Goal: Answer question/provide support

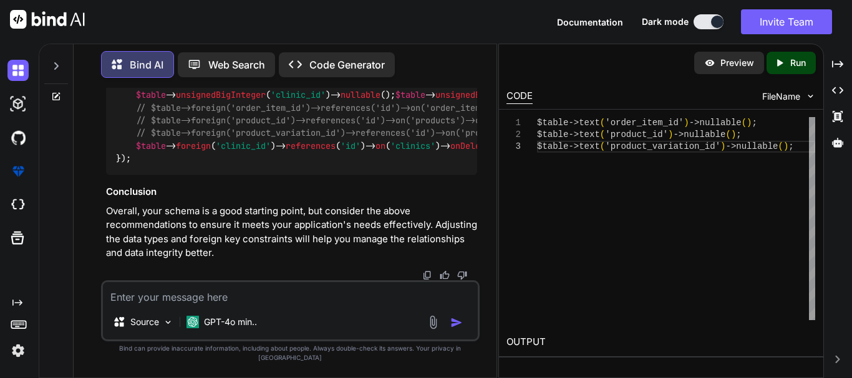
scroll to position [13658, 0]
click at [188, 304] on textarea at bounding box center [290, 293] width 375 height 22
click at [197, 305] on textarea at bounding box center [290, 293] width 375 height 22
paste textarea "public function returnOrderSubmission(Request $request) { DB::beginTransaction(…"
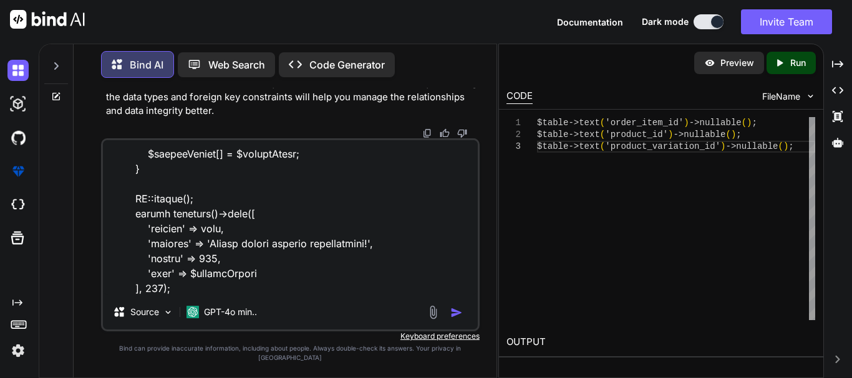
scroll to position [1170, 0]
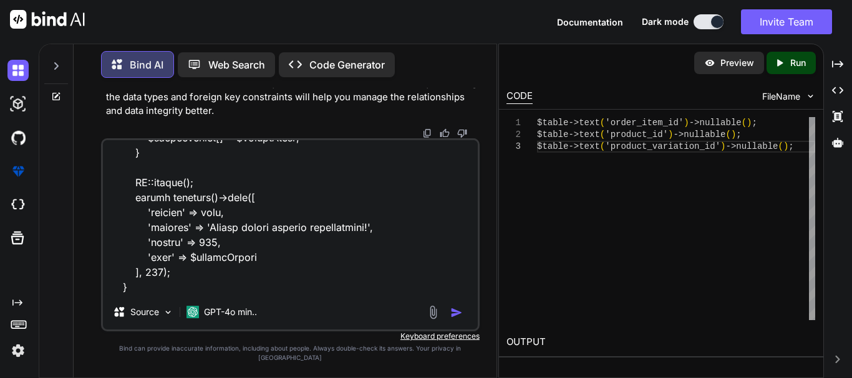
click at [144, 295] on textarea at bounding box center [290, 217] width 375 height 155
click at [138, 294] on textarea at bounding box center [290, 217] width 375 height 155
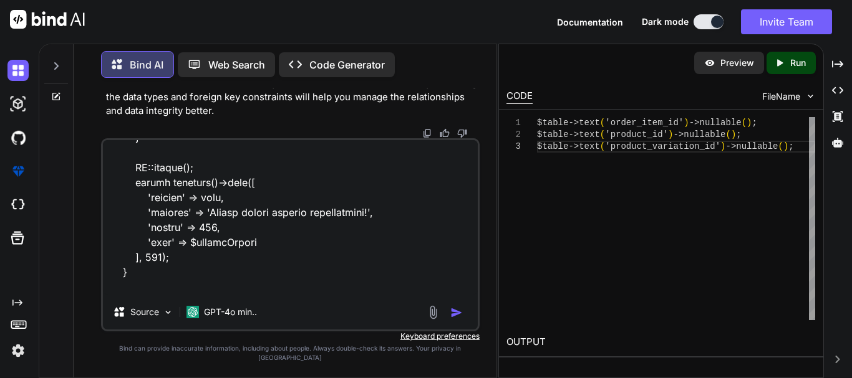
click at [201, 295] on textarea at bounding box center [290, 217] width 375 height 155
paste textarea "'order_id' => $order_id,"
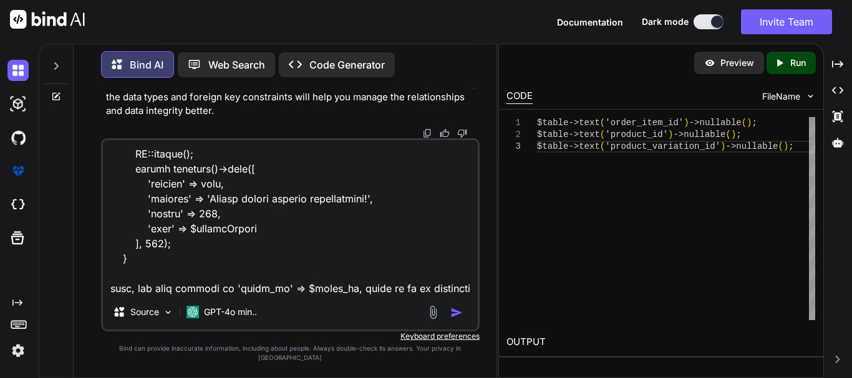
click at [411, 285] on textarea at bounding box center [290, 217] width 375 height 155
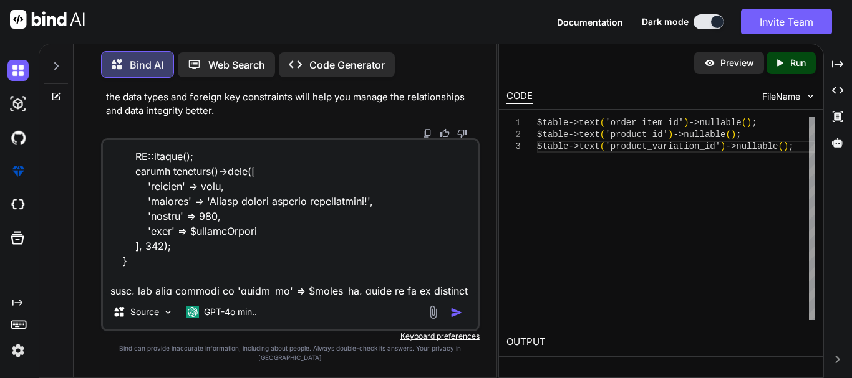
scroll to position [1170, 0]
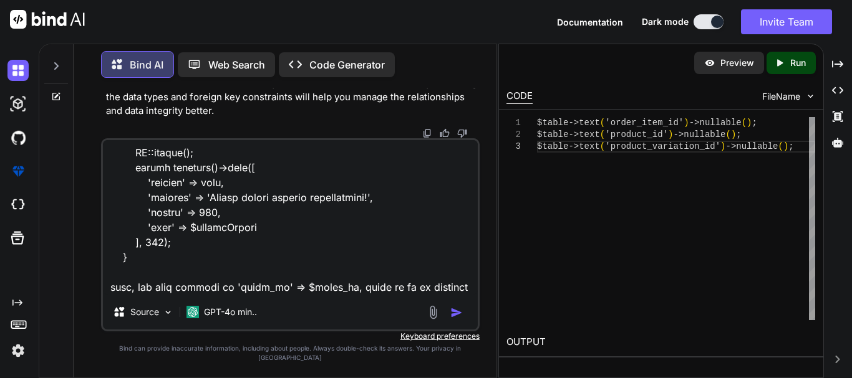
click at [227, 295] on textarea at bounding box center [290, 217] width 375 height 155
click at [277, 294] on textarea at bounding box center [290, 217] width 375 height 155
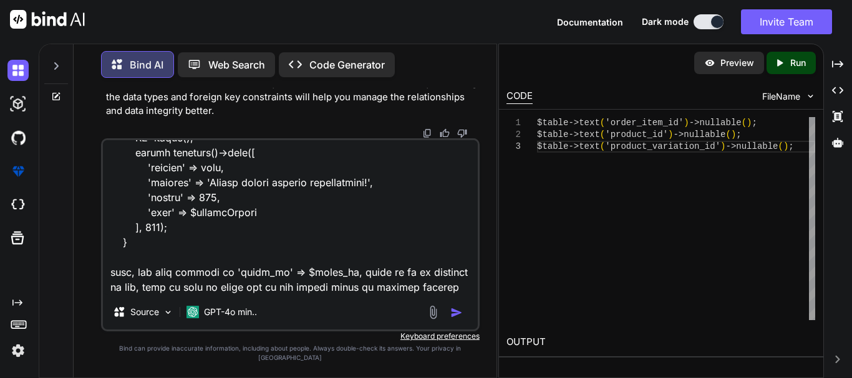
scroll to position [1198, 0]
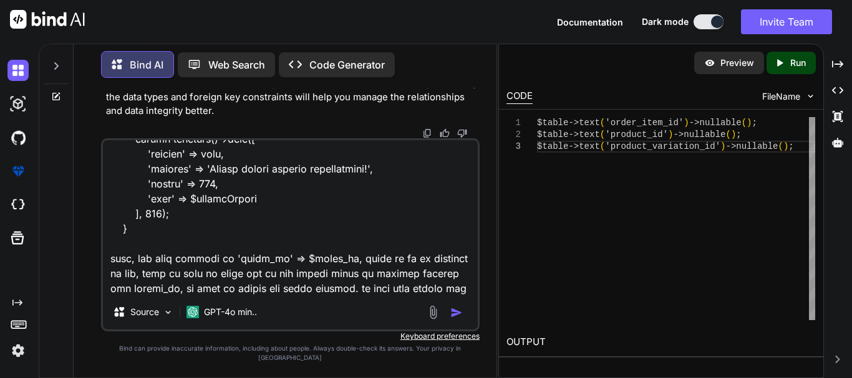
type textarea "public function returnOrderSubmission(Request $request) { DB::beginTransaction(…"
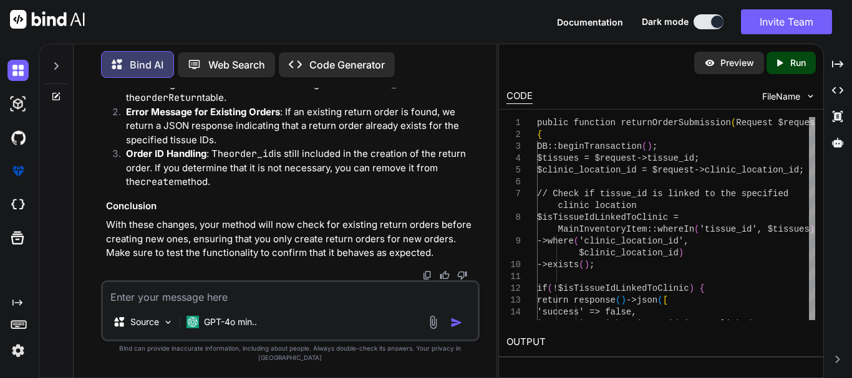
scroll to position [14546, 0]
drag, startPoint x: 227, startPoint y: 223, endPoint x: 254, endPoint y: 219, distance: 27.1
drag, startPoint x: 300, startPoint y: 219, endPoint x: 397, endPoint y: 219, distance: 97.3
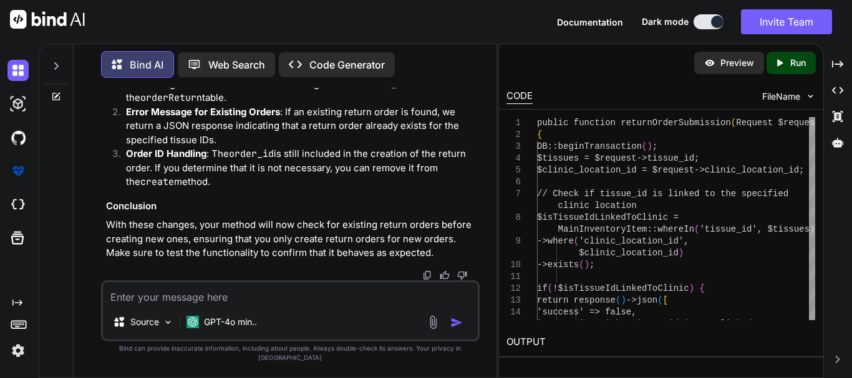
drag, startPoint x: 142, startPoint y: 232, endPoint x: 267, endPoint y: 230, distance: 125.3
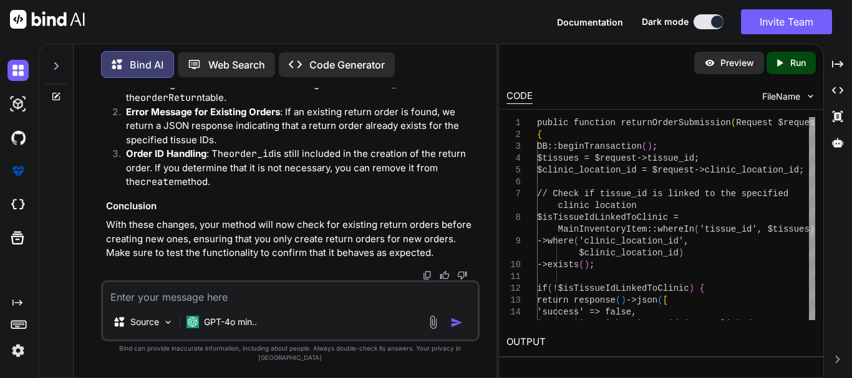
drag, startPoint x: 287, startPoint y: 229, endPoint x: 360, endPoint y: 230, distance: 73.0
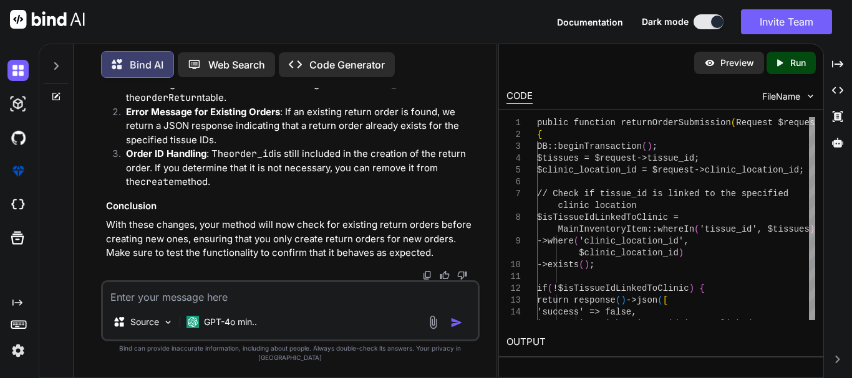
drag, startPoint x: 123, startPoint y: 198, endPoint x: 138, endPoint y: 198, distance: 15.0
drag, startPoint x: 165, startPoint y: 198, endPoint x: 236, endPoint y: 196, distance: 71.1
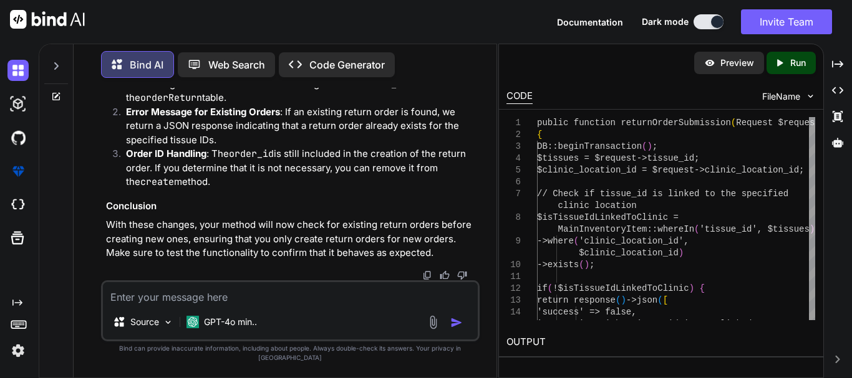
drag, startPoint x: 260, startPoint y: 201, endPoint x: 312, endPoint y: 201, distance: 52.4
drag, startPoint x: 282, startPoint y: 196, endPoint x: 316, endPoint y: 197, distance: 33.7
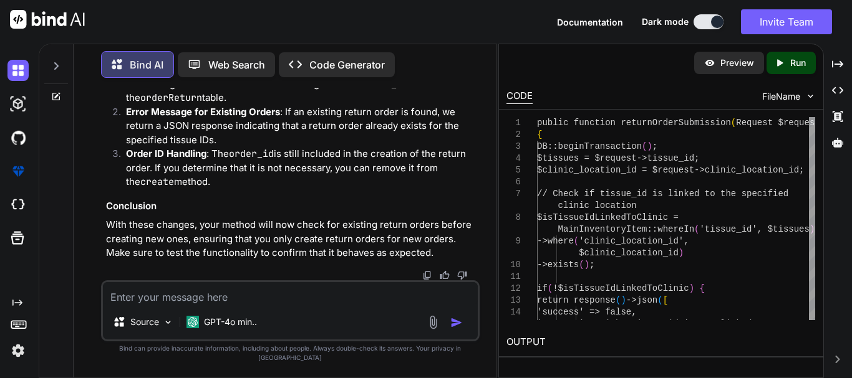
drag, startPoint x: 382, startPoint y: 200, endPoint x: 168, endPoint y: 216, distance: 214.5
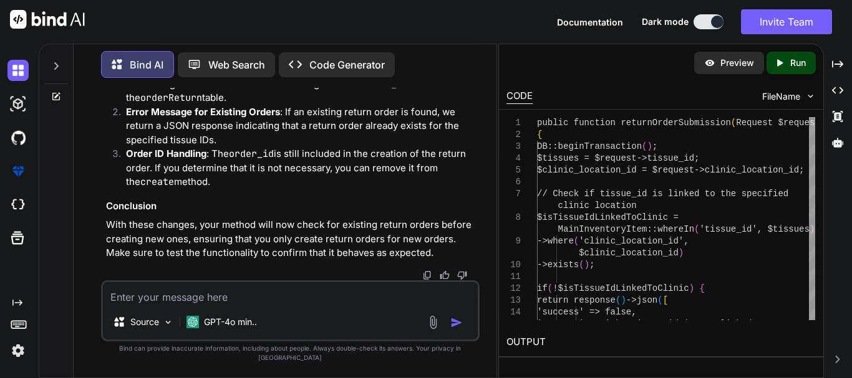
drag, startPoint x: 158, startPoint y: 213, endPoint x: 273, endPoint y: 213, distance: 114.7
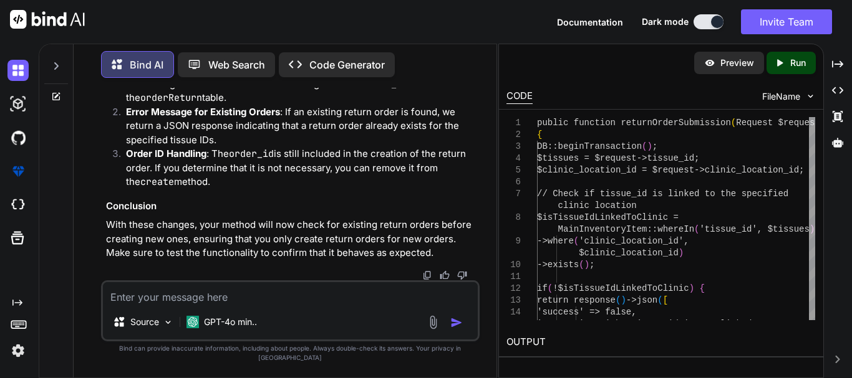
copy span "tissue_ids"
click at [227, 304] on textarea at bounding box center [290, 293] width 375 height 22
paste textarea "tissue_ids"
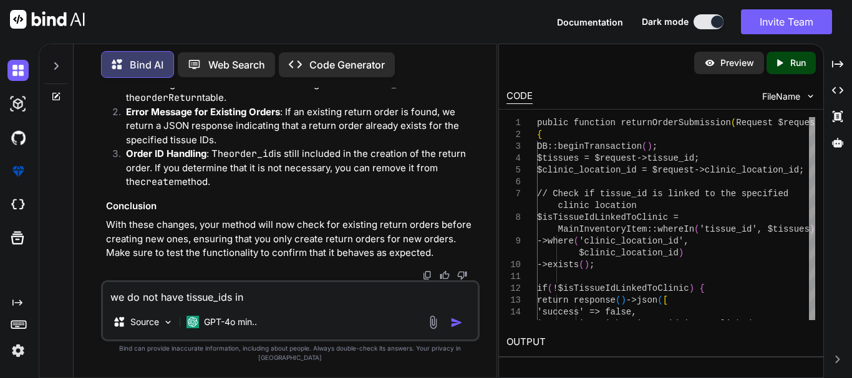
paste textarea "orderReturn"
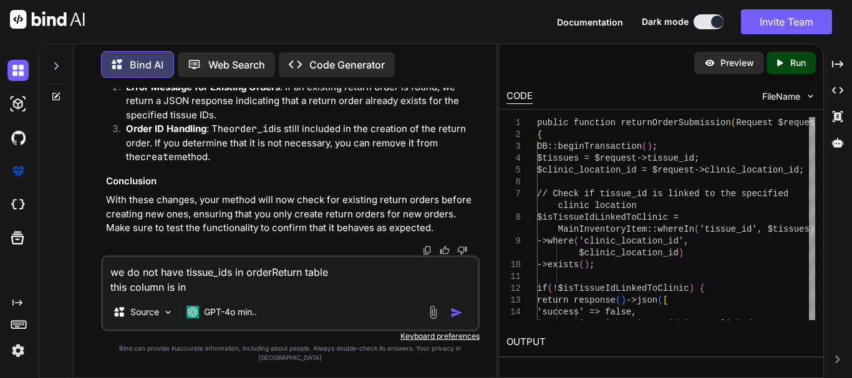
click at [226, 295] on textarea "we do not have tissue_ids in orderReturn table this column is in" at bounding box center [290, 276] width 375 height 37
paste textarea "MainInventoryItem"
click at [289, 295] on textarea "we do not have tissue_ids in orderReturn table this column is in [GEOGRAPHIC_DA…" at bounding box center [290, 276] width 375 height 37
type textarea "we do not have tissue_ids in orderReturn table this column is in MainInventoryI…"
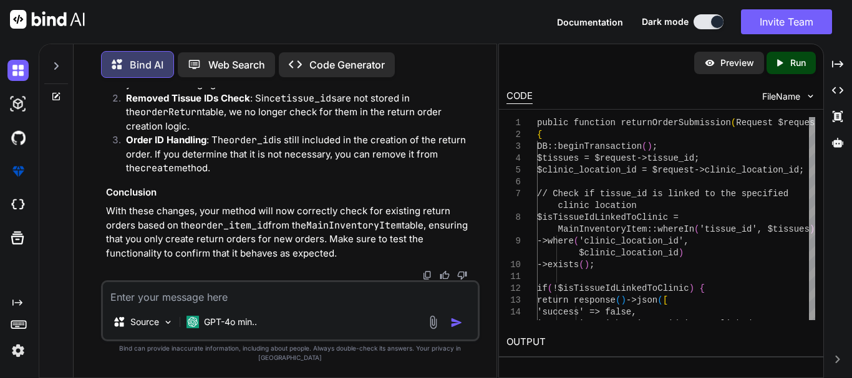
scroll to position [16545, 0]
drag, startPoint x: 445, startPoint y: 160, endPoint x: 450, endPoint y: 212, distance: 52.1
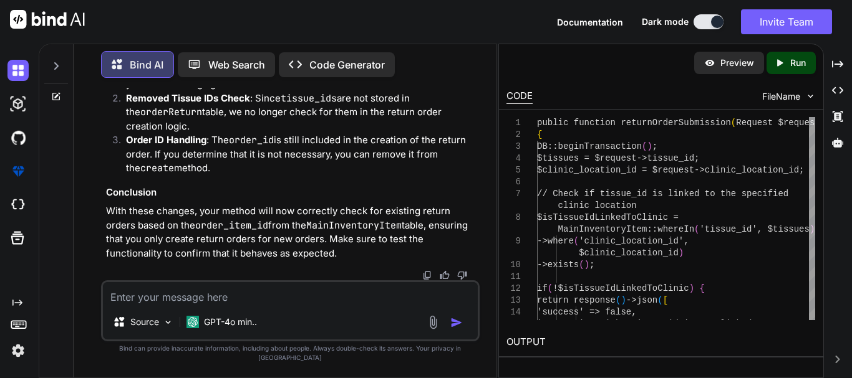
click at [232, 62] on strong "Check for Existing Return Orders" at bounding box center [201, 56] width 150 height 12
drag, startPoint x: 155, startPoint y: 166, endPoint x: 240, endPoint y: 166, distance: 85.4
click at [240, 104] on strong "Removed Tissue IDs Check" at bounding box center [188, 98] width 124 height 12
click at [196, 134] on p "Removed Tissue IDs Check : Since tissue_ids are not stored in the orderReturn t…" at bounding box center [301, 113] width 351 height 42
drag, startPoint x: 142, startPoint y: 165, endPoint x: 245, endPoint y: 165, distance: 103.5
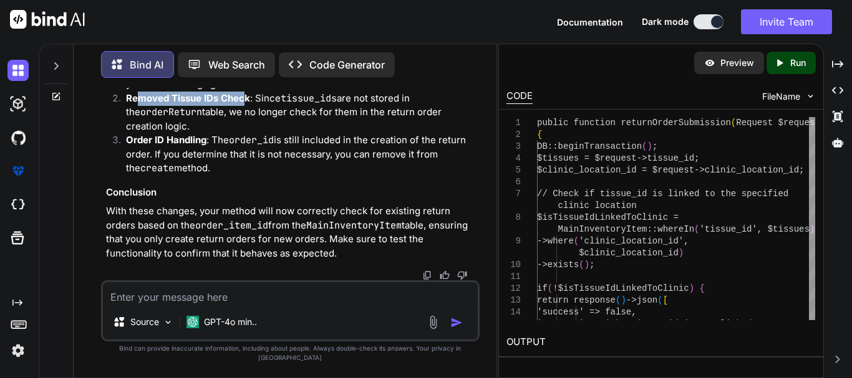
click at [245, 104] on strong "Removed Tissue IDs Check" at bounding box center [188, 98] width 124 height 12
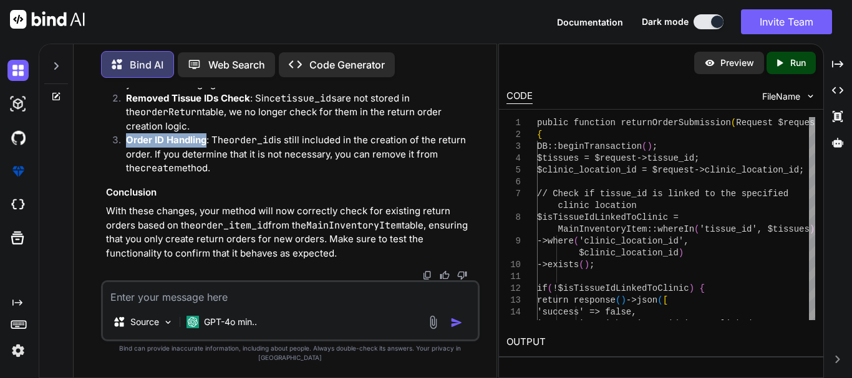
drag, startPoint x: 128, startPoint y: 208, endPoint x: 207, endPoint y: 211, distance: 78.6
click at [207, 176] on p "Order ID Handling : The order_id is still included in the creation of the retur…" at bounding box center [301, 154] width 351 height 42
click at [206, 303] on textarea at bounding box center [290, 293] width 375 height 22
paste textarea "$existingReturnOrder = orderReturn::whereIn('order_item_id', $items->pluck('ord…"
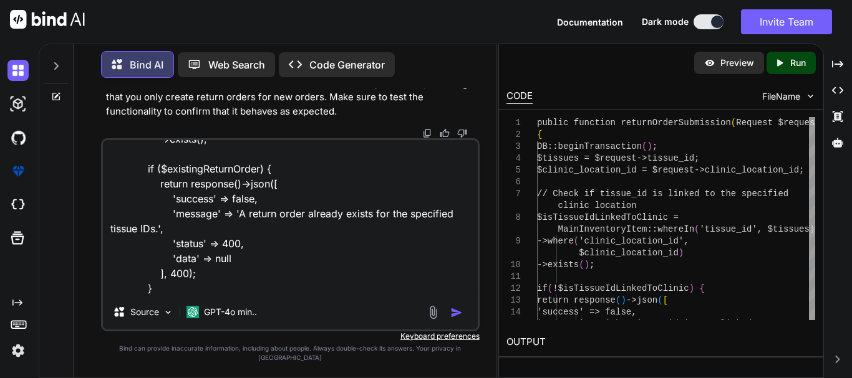
scroll to position [76, 0]
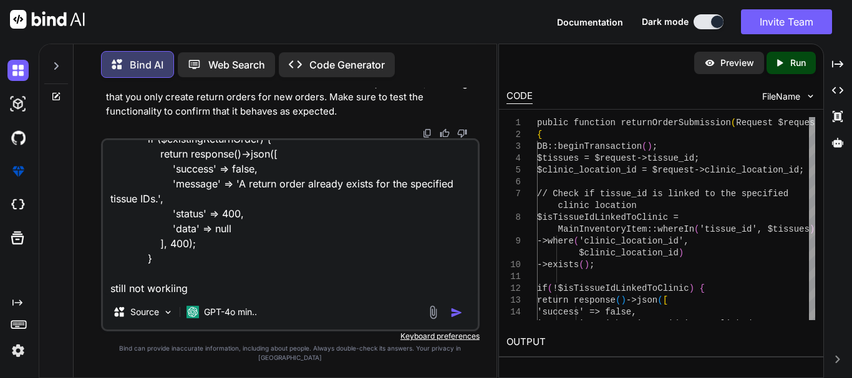
type textarea "$existingReturnOrder = orderReturn::whereIn('order_item_id', $items->pluck('ord…"
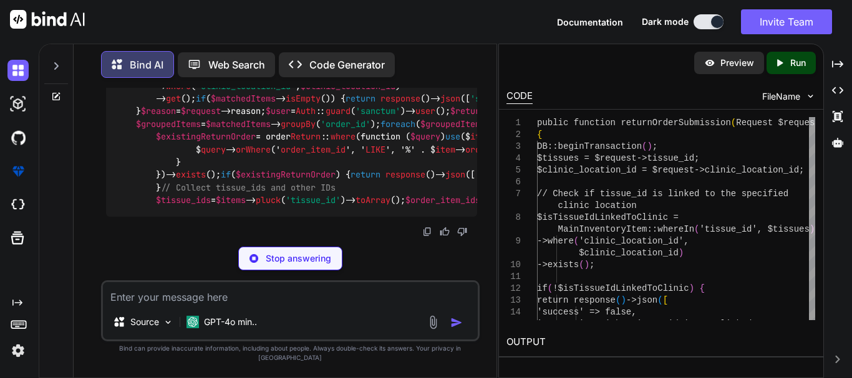
scroll to position [18493, 0]
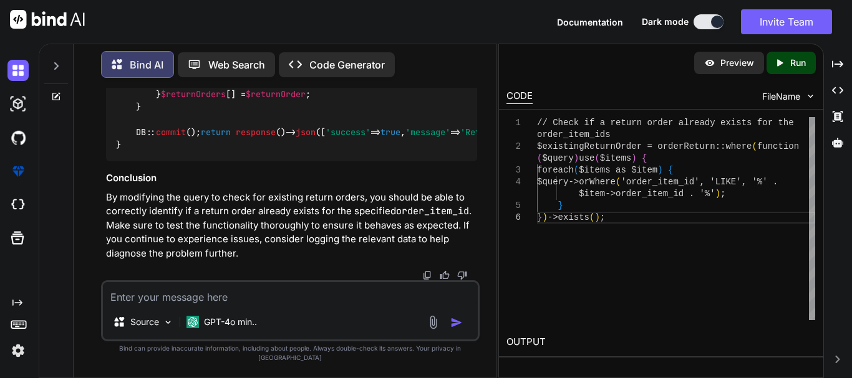
scroll to position [18680, 0]
click at [276, 305] on textarea at bounding box center [290, 293] width 375 height 22
click at [319, 305] on textarea "what if we also store the tissue_id in the" at bounding box center [290, 293] width 375 height 22
paste textarea "orderReturn"
type textarea "what if we also store the tissue_id in the orderReturn table?"
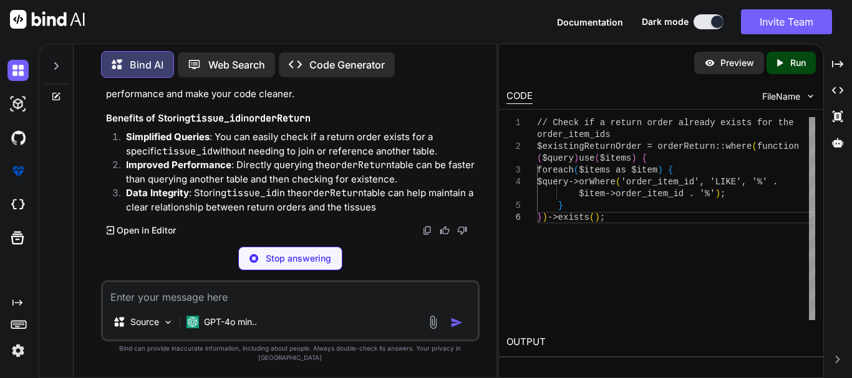
scroll to position [20340, 0]
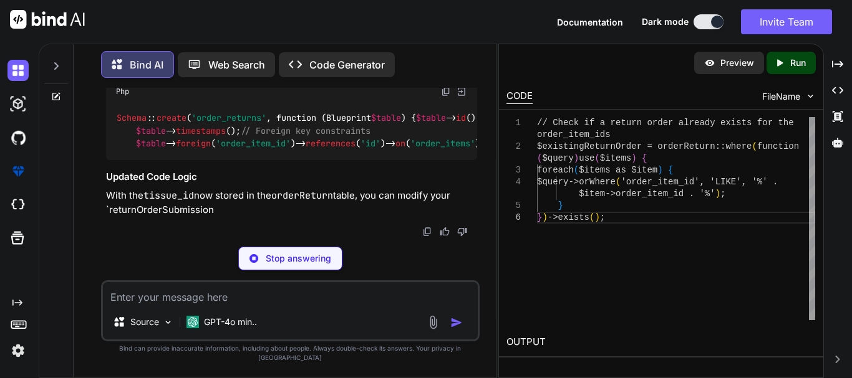
drag, startPoint x: 140, startPoint y: 193, endPoint x: 279, endPoint y: 190, distance: 138.5
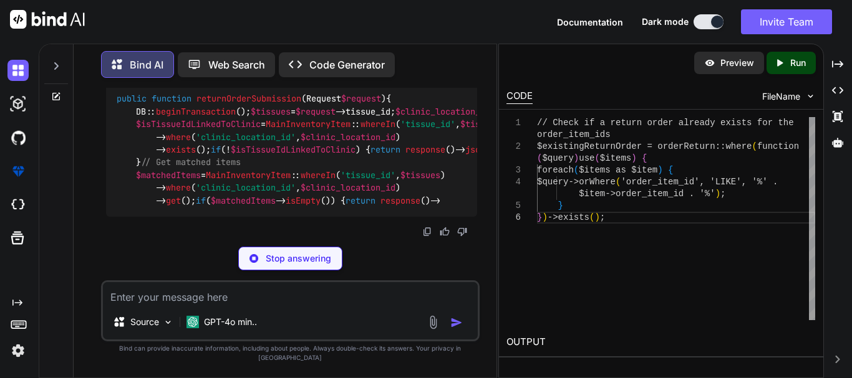
drag, startPoint x: 304, startPoint y: 192, endPoint x: 324, endPoint y: 206, distance: 24.7
drag, startPoint x: 150, startPoint y: 219, endPoint x: 259, endPoint y: 221, distance: 109.1
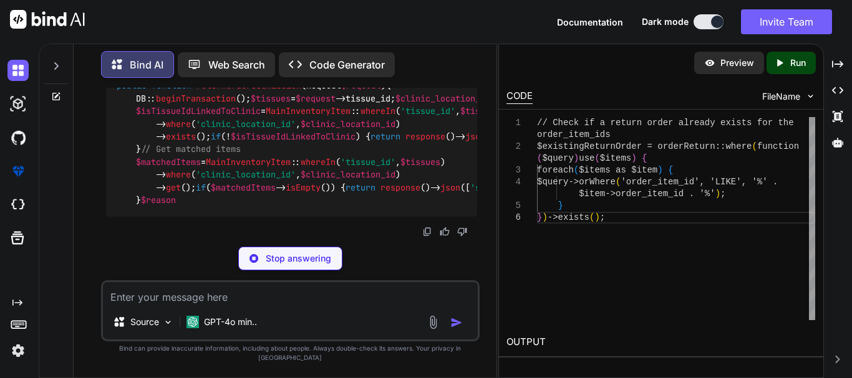
drag, startPoint x: 264, startPoint y: 221, endPoint x: 322, endPoint y: 208, distance: 59.5
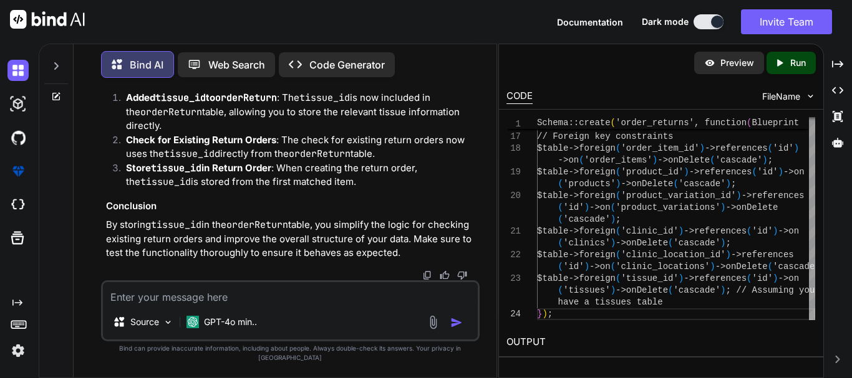
scroll to position [0, 0]
click at [223, 305] on textarea at bounding box center [290, 293] width 375 height 22
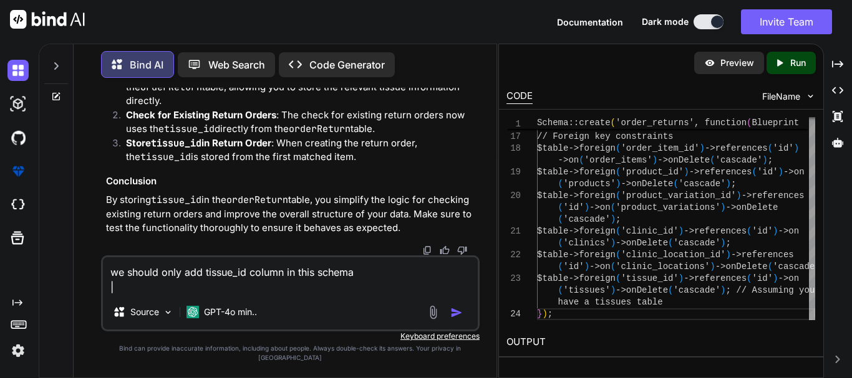
paste textarea "Schema::create('order_returns', function (Blueprint $table) { $table->id(); $ta…"
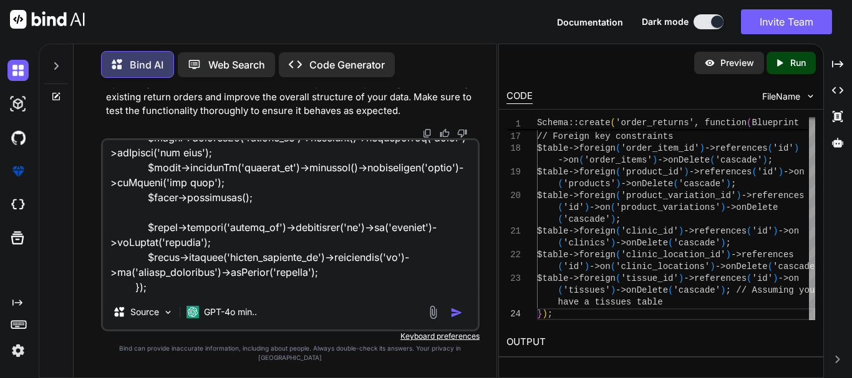
scroll to position [227, 0]
click at [152, 295] on textarea at bounding box center [290, 217] width 375 height 155
click at [149, 295] on textarea at bounding box center [290, 217] width 375 height 155
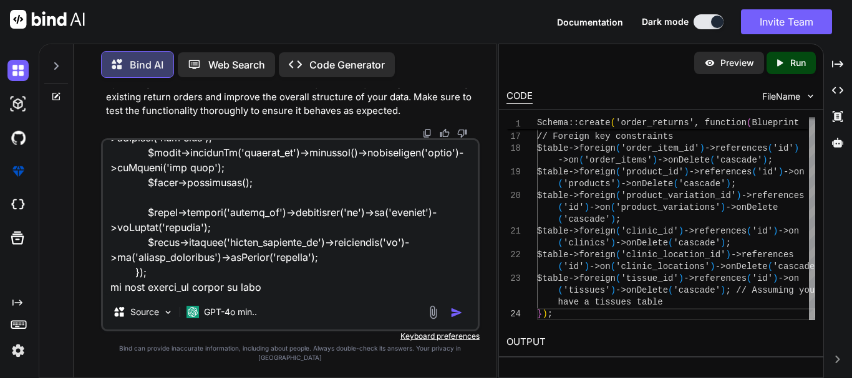
click at [289, 295] on textarea at bounding box center [290, 217] width 375 height 155
click at [277, 295] on textarea at bounding box center [290, 217] width 375 height 155
click at [253, 295] on textarea at bounding box center [290, 217] width 375 height 155
paste textarea "MainInventoryItem"
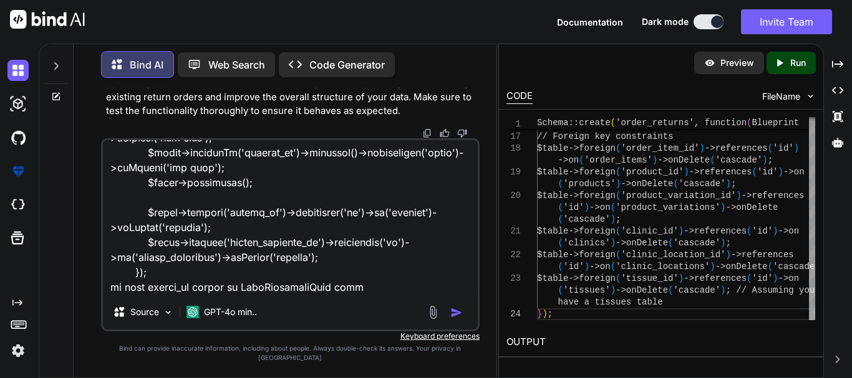
type textarea "we should only add tissue_id column in this schema | Schema::create('order_retu…"
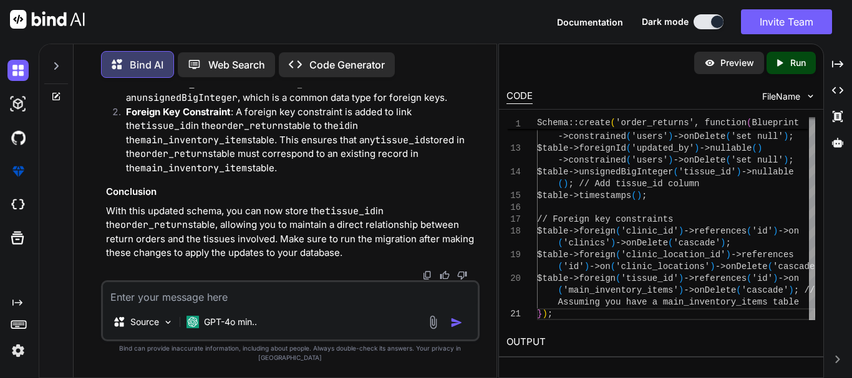
scroll to position [0, 0]
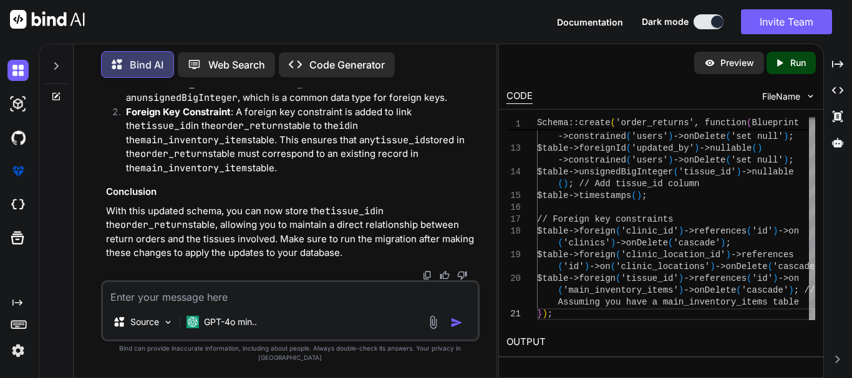
drag, startPoint x: 334, startPoint y: 227, endPoint x: 451, endPoint y: 223, distance: 117.9
click at [415, 48] on div "Schema :: create ( 'order_returns' , function (Blueprint $table ) { $table -> i…" at bounding box center [291, 19] width 371 height 58
click at [307, 37] on span "references" at bounding box center [311, 31] width 50 height 11
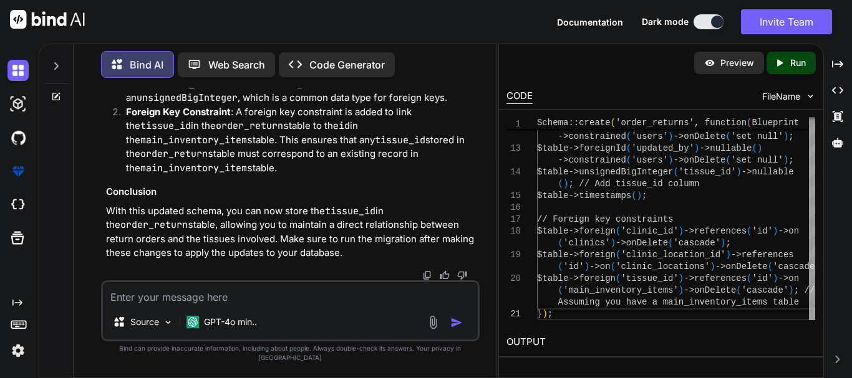
scroll to position [22866, 0]
click at [345, 48] on div "Schema :: create ( 'order_returns' , function (Blueprint $table ) { $table -> i…" at bounding box center [291, 19] width 371 height 58
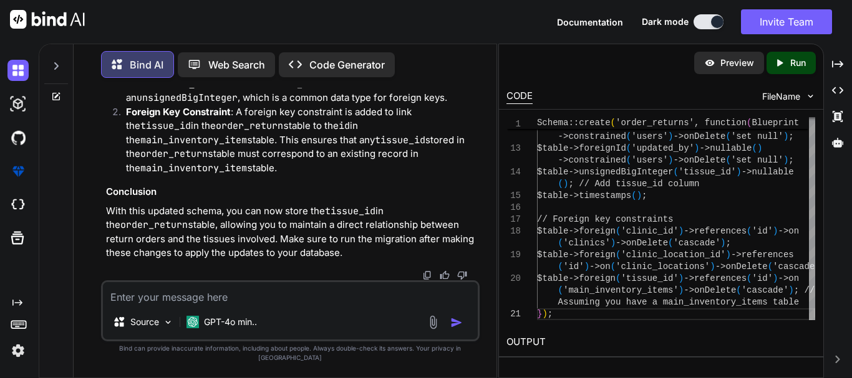
click at [236, 296] on textarea at bounding box center [290, 293] width 375 height 22
paste textarea "public function returnOrderSubmission(Request $request) { DB::beginTransaction(…"
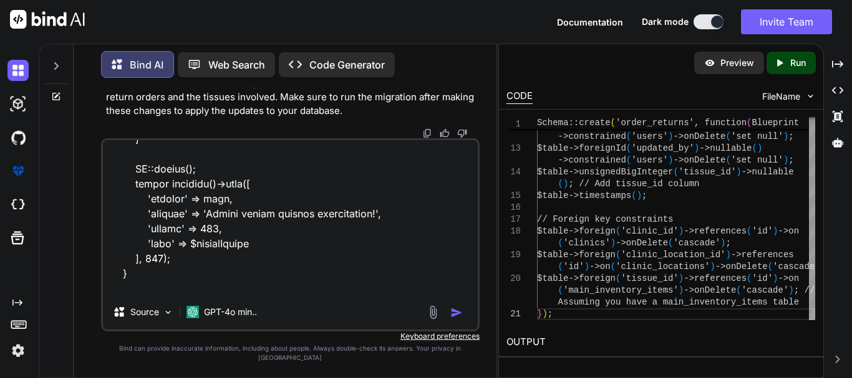
scroll to position [1484, 0]
click at [292, 295] on textarea at bounding box center [290, 217] width 375 height 155
type textarea "public function returnOrderSubmission(Request $request) { DB::beginTransaction(…"
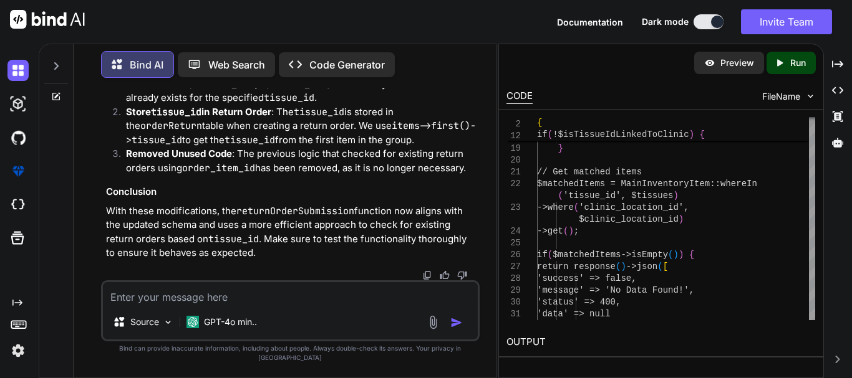
scroll to position [24082, 0]
drag, startPoint x: 189, startPoint y: 130, endPoint x: 290, endPoint y: 130, distance: 101.0
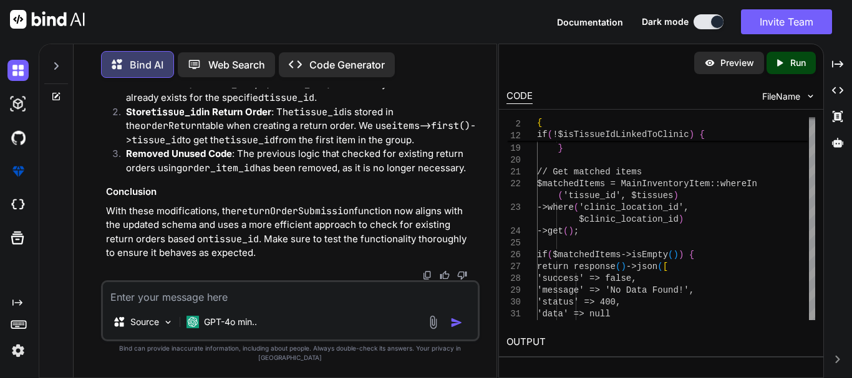
drag, startPoint x: 146, startPoint y: 162, endPoint x: 311, endPoint y: 162, distance: 164.6
drag, startPoint x: 150, startPoint y: 200, endPoint x: 314, endPoint y: 200, distance: 164.0
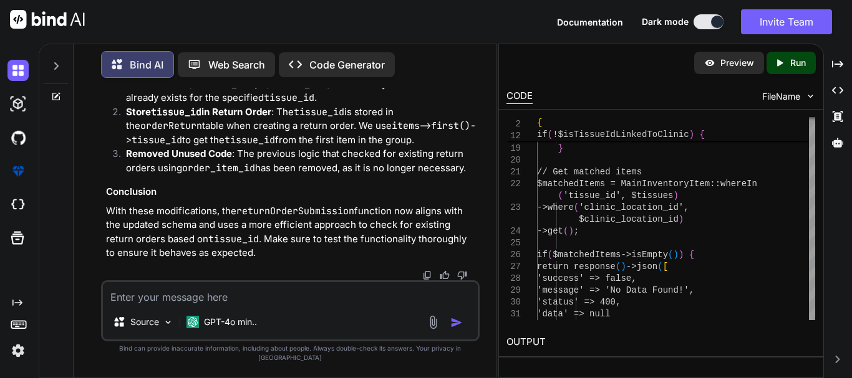
drag, startPoint x: 157, startPoint y: 133, endPoint x: 255, endPoint y: 143, distance: 98.5
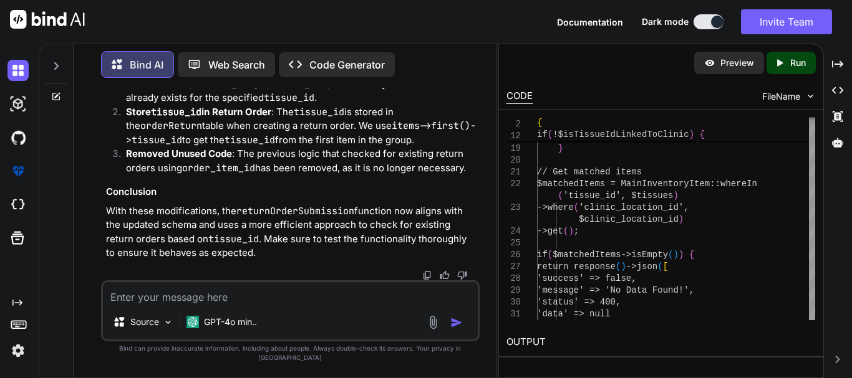
click at [264, 75] on strong "Check for Existing Return Orders" at bounding box center [201, 70] width 150 height 12
drag, startPoint x: 143, startPoint y: 174, endPoint x: 208, endPoint y: 183, distance: 64.9
click at [202, 118] on strong "Store tissue_id in Return Order" at bounding box center [198, 112] width 145 height 12
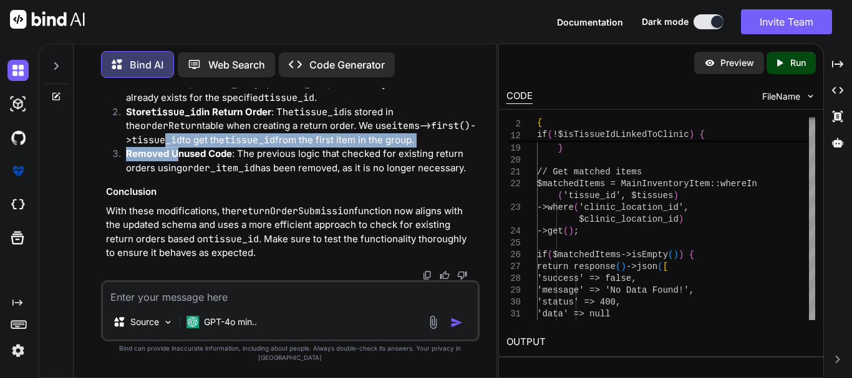
drag, startPoint x: 166, startPoint y: 206, endPoint x: 243, endPoint y: 221, distance: 78.8
click at [229, 175] on ol "Check for Existing Return Orders : The check for existing return orders now use…" at bounding box center [291, 119] width 371 height 112
click at [263, 305] on textarea at bounding box center [290, 293] width 375 height 22
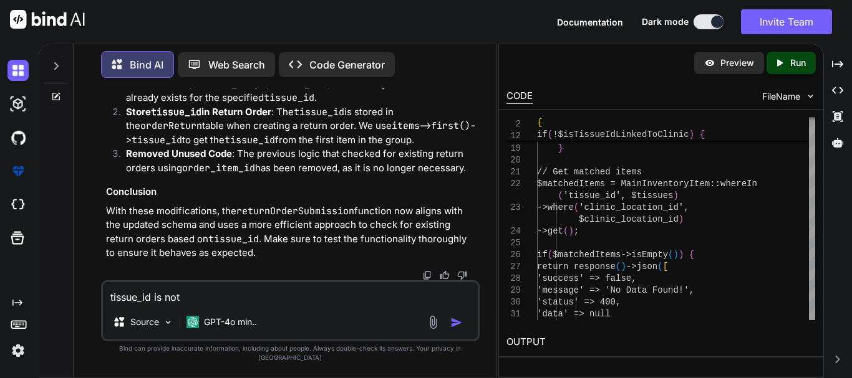
click at [234, 302] on textarea "tissue_id is not" at bounding box center [290, 293] width 375 height 22
paste textarea "SQLSTATE[23000]: Integrity constraint violation: 1452 Cannot add or update a ch…"
type textarea "SQLSTATE[23000]: Integrity constraint violation: 1452 Cannot add or update a ch…"
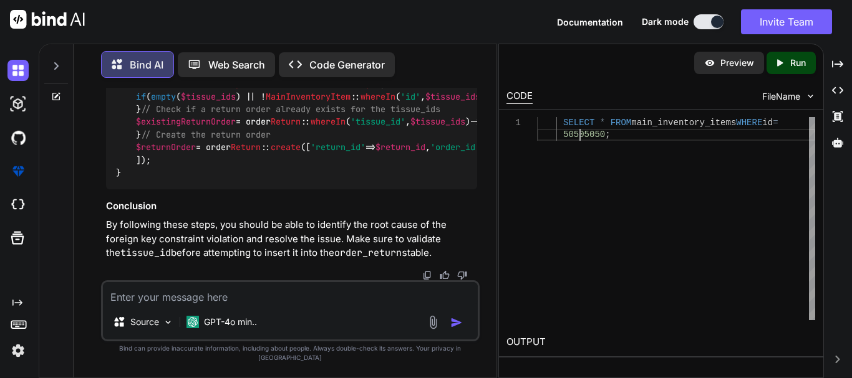
scroll to position [0, 0]
click at [580, 140] on div "SELECT * FROM main_inventory_items WHERE id = 50505050 ;" at bounding box center [676, 218] width 278 height 203
click at [410, 173] on div "foreach ( $groupedItems as $order_id => $items ) { $number = rand ( 100000 , 99…" at bounding box center [291, 122] width 371 height 135
click at [309, 305] on textarea at bounding box center [290, 293] width 375 height 22
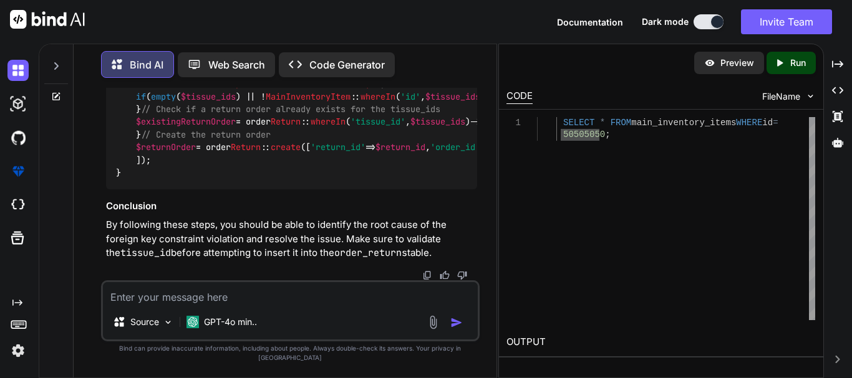
click at [289, 302] on textarea at bounding box center [290, 293] width 375 height 22
click at [230, 301] on textarea at bounding box center [290, 293] width 375 height 22
type textarea "according to the last code tissue_id was not getting submitted"
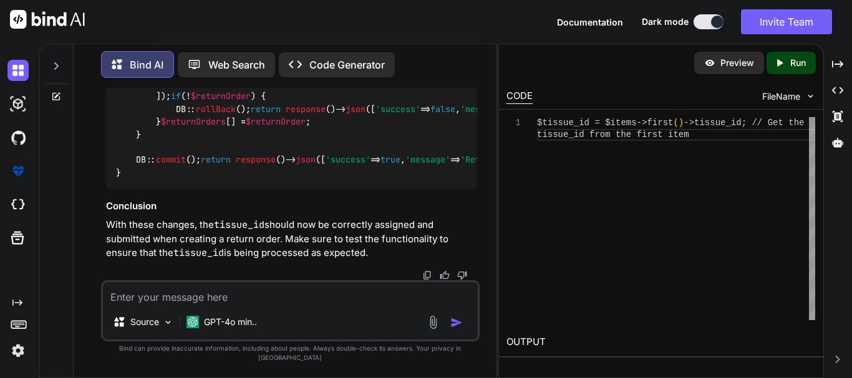
scroll to position [28859, 0]
drag, startPoint x: 316, startPoint y: 211, endPoint x: 440, endPoint y: 213, distance: 124.7
click at [440, 190] on div "public function returnOrderSubmission ( Request $request ) { DB:: beginTransact…" at bounding box center [291, 8] width 371 height 364
drag, startPoint x: 435, startPoint y: 212, endPoint x: 314, endPoint y: 213, distance: 121.0
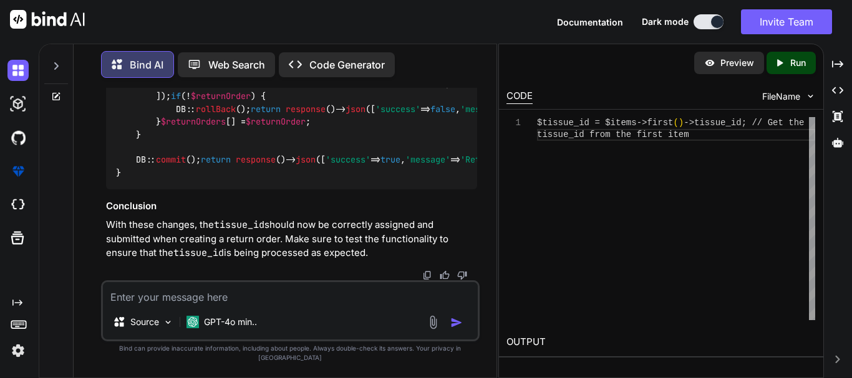
click at [314, 190] on div "public function returnOrderSubmission ( Request $request ) { DB:: beginTransact…" at bounding box center [291, 8] width 371 height 364
click at [378, 190] on div "public function returnOrderSubmission ( Request $request ) { DB:: beginTransact…" at bounding box center [291, 8] width 371 height 364
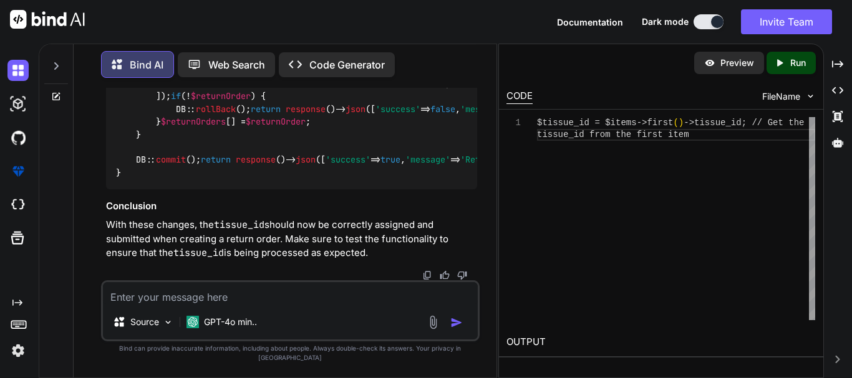
click at [348, 190] on div "public function returnOrderSubmission ( Request $request ) { DB:: beginTransact…" at bounding box center [291, 8] width 371 height 364
drag, startPoint x: 374, startPoint y: 162, endPoint x: 340, endPoint y: 165, distance: 33.2
copy code "first ()"
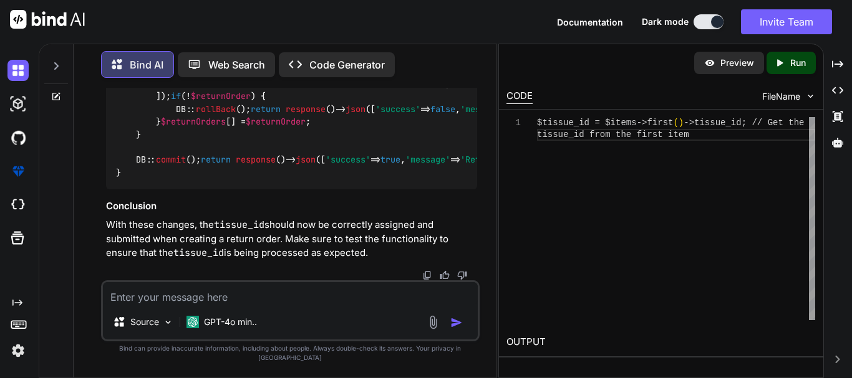
click at [241, 305] on textarea at bounding box center [290, 293] width 375 height 22
paste textarea "first()"
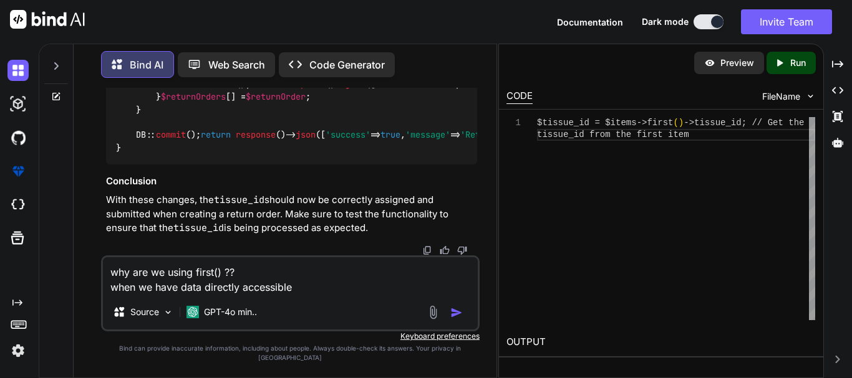
click at [309, 295] on textarea "why are we using first() ?? when we have data directly accessible" at bounding box center [290, 276] width 375 height 37
type textarea "why are we using first() ?? when we have data directly accessible ?"
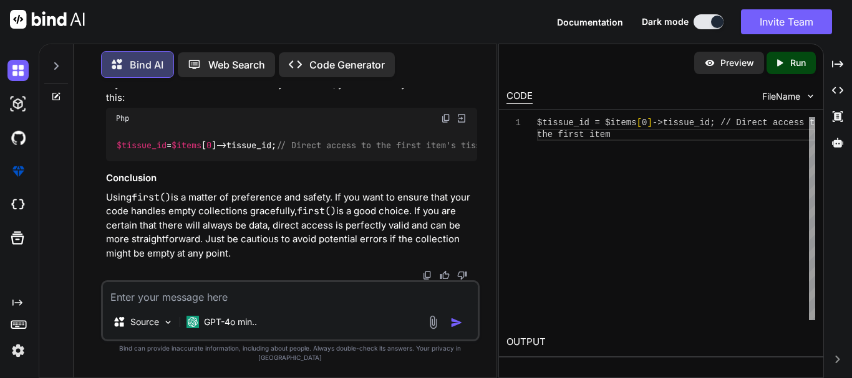
scroll to position [29800, 0]
click at [249, 305] on textarea at bounding box center [290, 293] width 375 height 22
paste textarea "public function returnOrderSubmission(Request $request) { DB::beginTransaction(…"
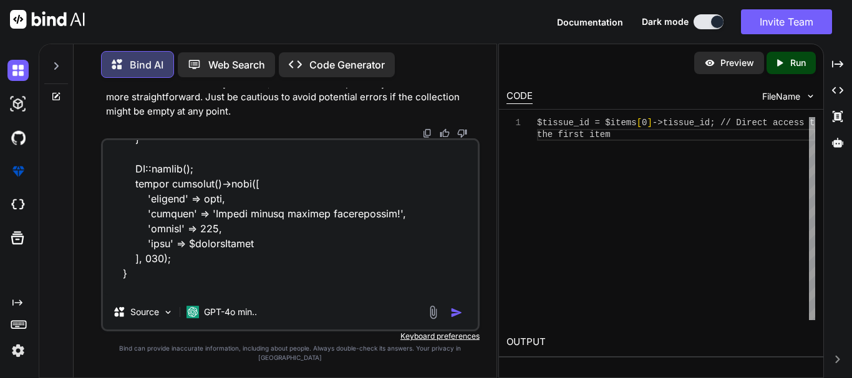
scroll to position [1363, 0]
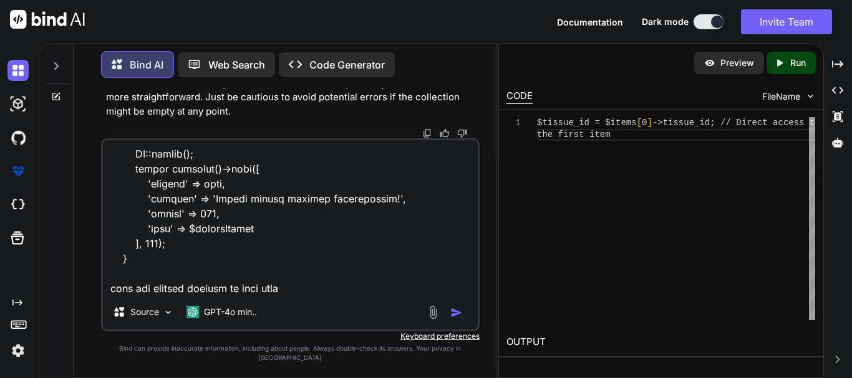
type textarea "public function returnOrderSubmission(Request $request) { DB::beginTransaction(…"
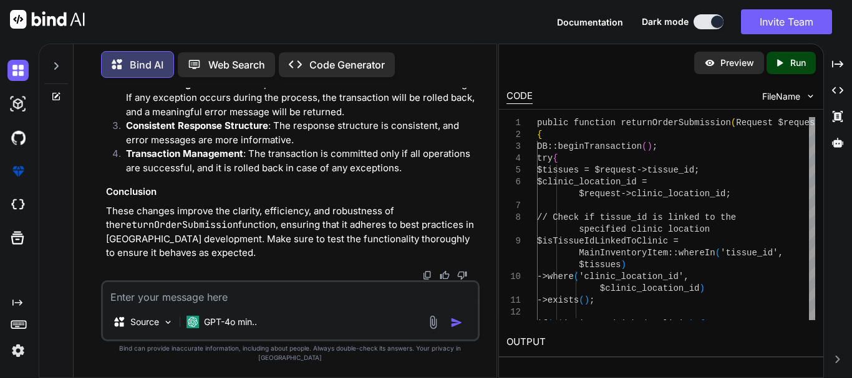
scroll to position [31822, 0]
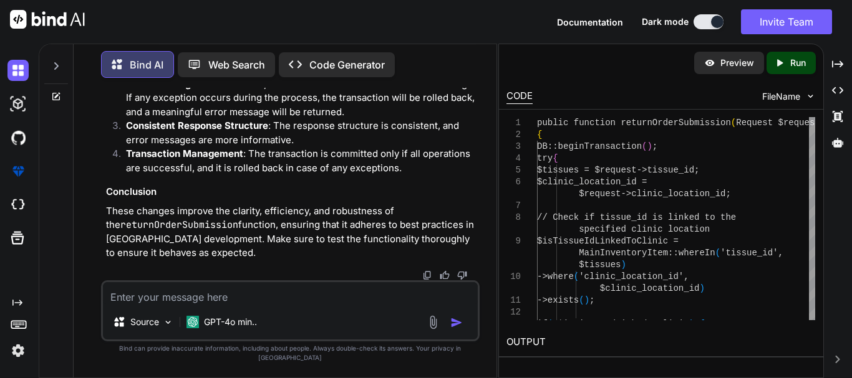
drag, startPoint x: 448, startPoint y: 167, endPoint x: 448, endPoint y: 210, distance: 43.0
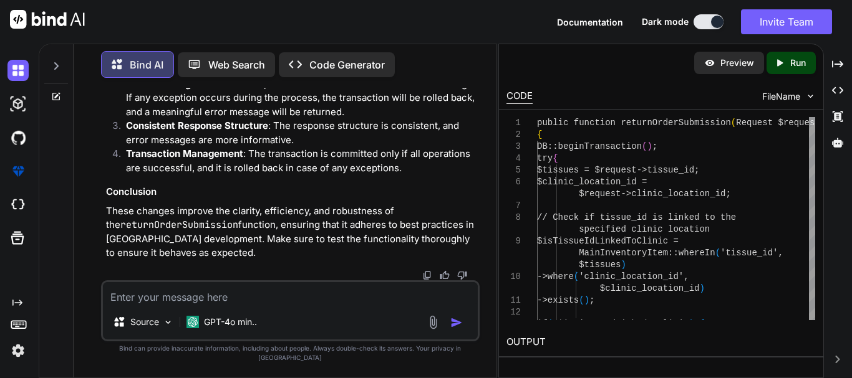
click at [261, 305] on textarea at bounding box center [290, 293] width 375 height 22
paste textarea ""SQLSTATE[23000]: Integrity constraint violation: 1452 Cannot add or update a c…"
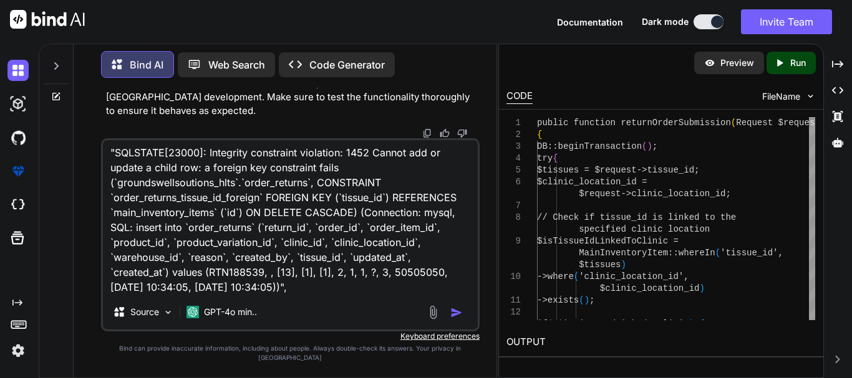
scroll to position [47, 0]
click at [152, 295] on textarea ""SQLSTATE[23000]: Integrity constraint violation: 1452 Cannot add or update a c…" at bounding box center [290, 217] width 375 height 155
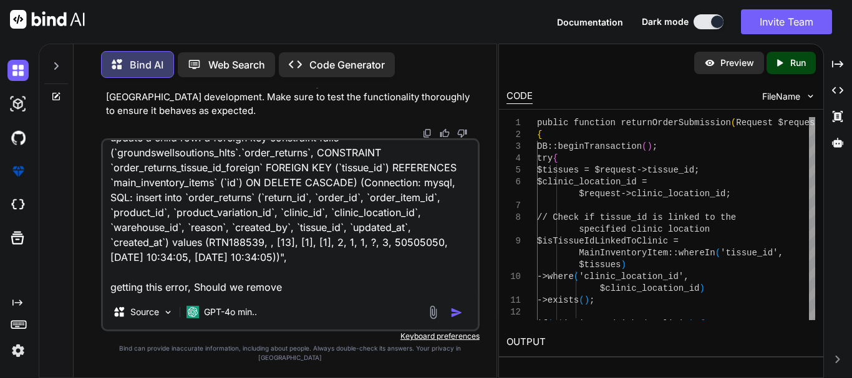
click at [294, 295] on textarea ""SQLSTATE[23000]: Integrity constraint violation: 1452 Cannot add or update a c…" at bounding box center [290, 217] width 375 height 155
paste textarea "$table->foreign('tissue_id')->references('id')->on('main_inventory_items')->onD…"
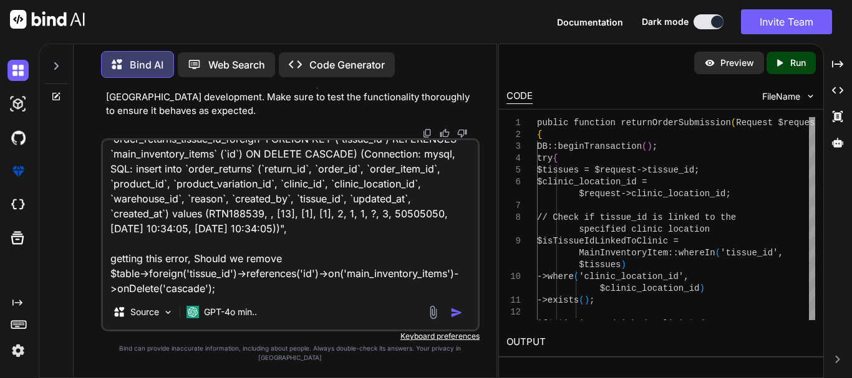
click at [314, 273] on textarea ""SQLSTATE[23000]: Integrity constraint violation: 1452 Cannot add or update a c…" at bounding box center [290, 217] width 375 height 155
type textarea ""SQLSTATE[23000]: Integrity constraint violation: 1452 Cannot add or update a c…"
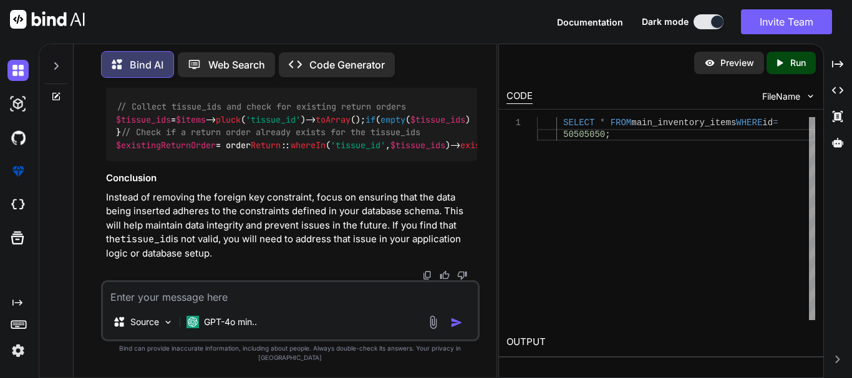
scroll to position [0, 0]
click at [738, 125] on div "SELECT * FROM main_inventory_items WHERE id = 50505050 ;" at bounding box center [676, 218] width 278 height 203
click at [760, 123] on div "SELECT * FROM main_inventory_items WHERE id = 50505050 ;" at bounding box center [676, 218] width 278 height 203
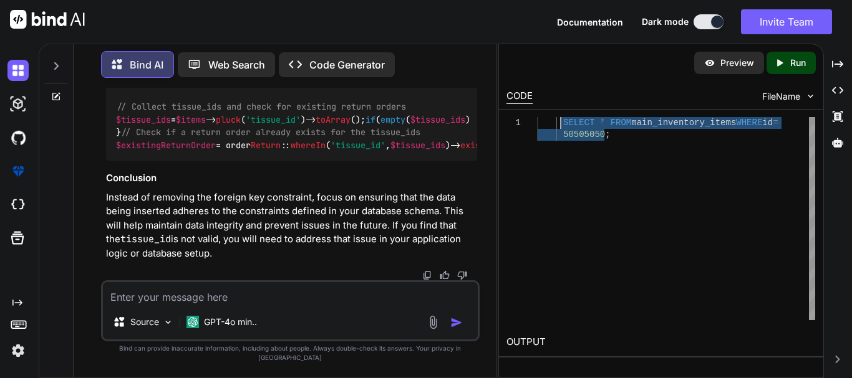
drag, startPoint x: 632, startPoint y: 138, endPoint x: 557, endPoint y: 120, distance: 76.5
click at [557, 120] on div "SELECT * FROM main_inventory_items WHERE id = 50505050 ;" at bounding box center [676, 218] width 278 height 203
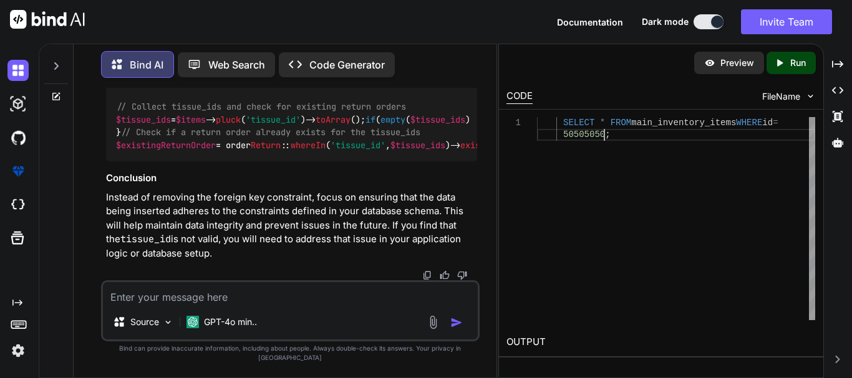
click at [620, 152] on div "SELECT * FROM main_inventory_items WHERE id = 50505050 ;" at bounding box center [676, 218] width 278 height 203
copy span "50505050"
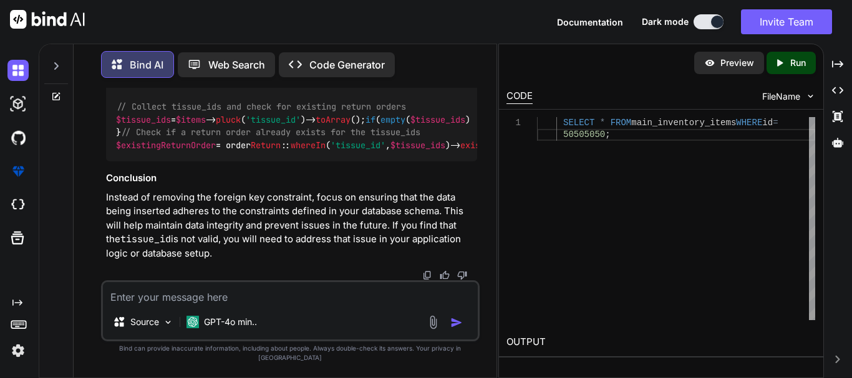
click at [234, 302] on textarea at bounding box center [290, 293] width 375 height 22
paste textarea "50505050"
type textarea "50505050 is tissue_id, of table"
click at [698, 120] on div "SELECT * FROM main_inventory_items WHERE id = 50505050 ;" at bounding box center [676, 218] width 278 height 203
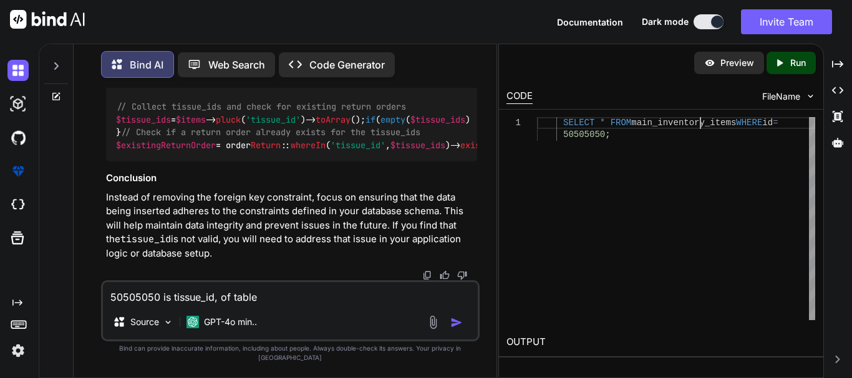
type textarea "SELECT * FROM main_inventory_items WHERE id = 50505050;"
drag, startPoint x: 698, startPoint y: 120, endPoint x: 676, endPoint y: 136, distance: 26.8
click at [697, 121] on div "SELECT * FROM main_inventory_items WHERE id = 50505050 ;" at bounding box center [676, 218] width 278 height 203
click at [307, 304] on textarea "50505050 is tissue_id, of table" at bounding box center [290, 293] width 375 height 22
paste textarea "main_inventory_items"
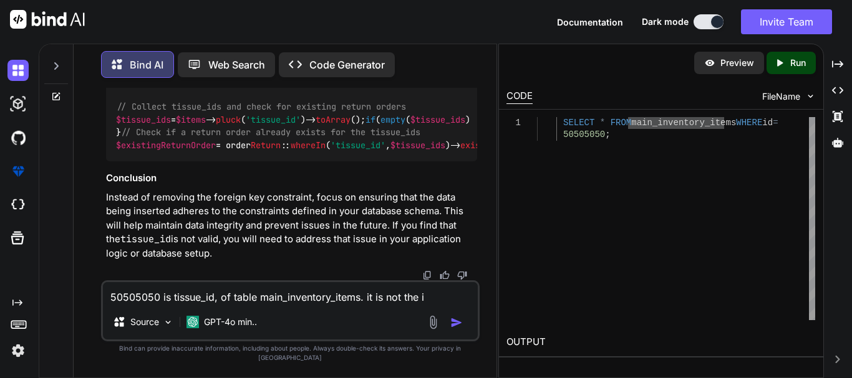
type textarea "50505050 is tissue_id, of table main_inventory_items. it is not the id"
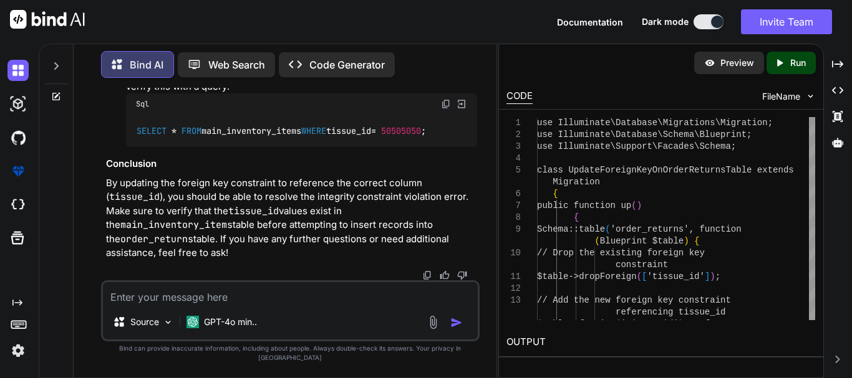
scroll to position [34217, 0]
